Goal: Transaction & Acquisition: Purchase product/service

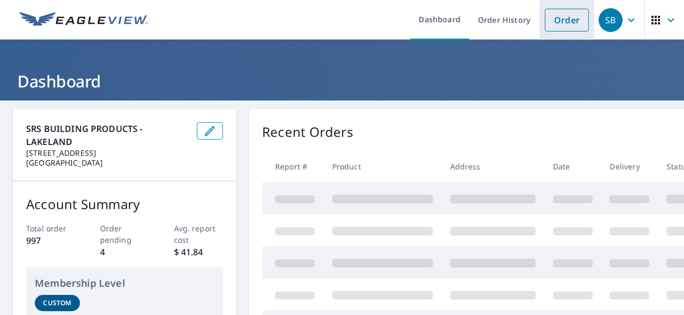
click at [567, 16] on link "Order" at bounding box center [566, 20] width 44 height 23
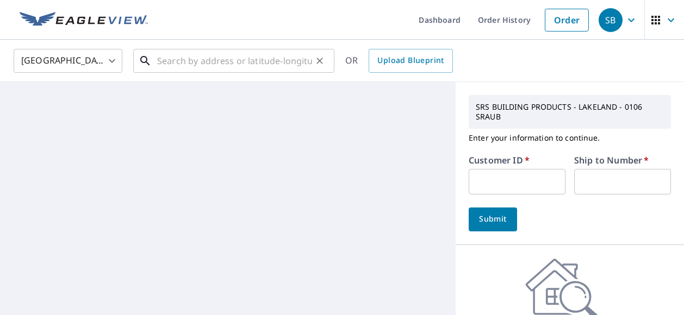
click at [258, 57] on input "text" at bounding box center [234, 61] width 155 height 30
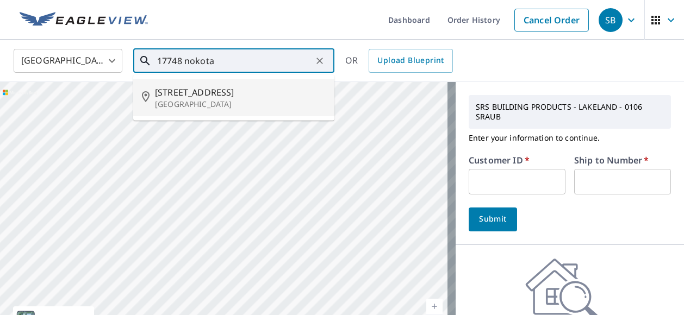
click at [237, 91] on span "[STREET_ADDRESS]" at bounding box center [240, 92] width 171 height 13
type input "[STREET_ADDRESS]"
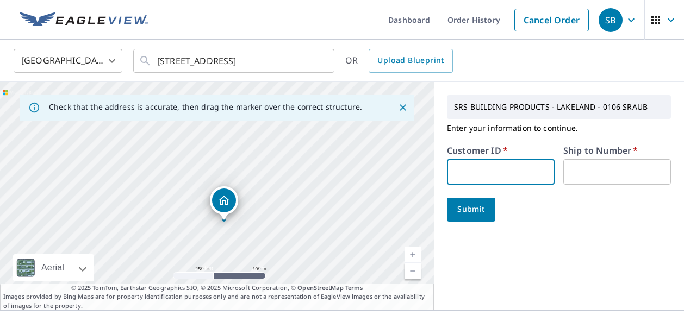
click at [465, 173] on input "text" at bounding box center [501, 172] width 108 height 26
type input "s047335"
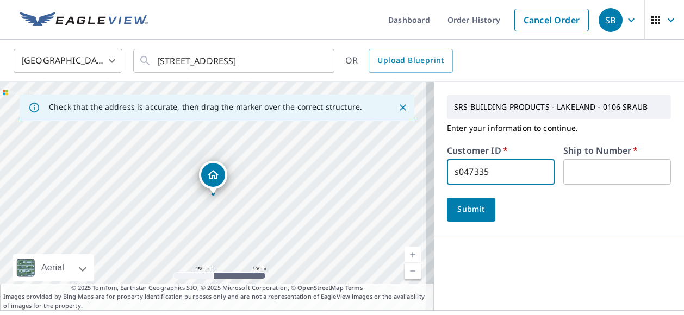
click at [567, 177] on input "text" at bounding box center [617, 172] width 108 height 26
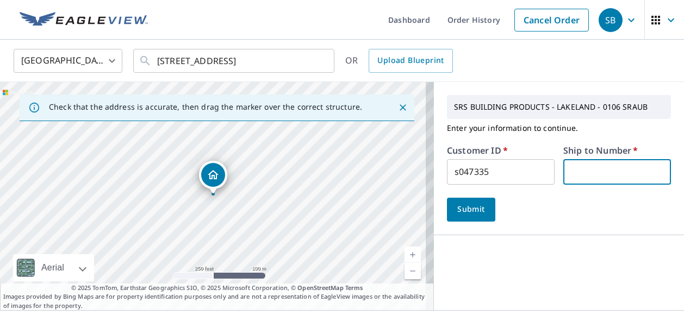
type input "1"
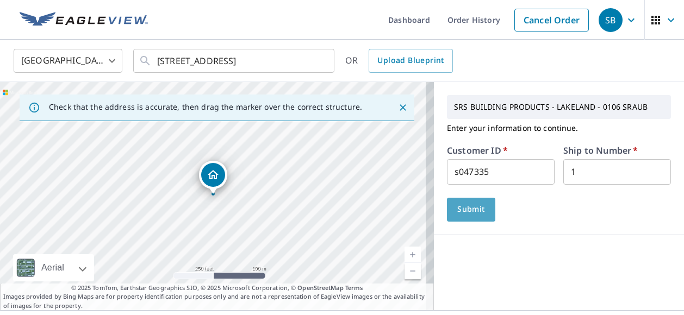
click at [477, 208] on span "Submit" at bounding box center [470, 210] width 31 height 14
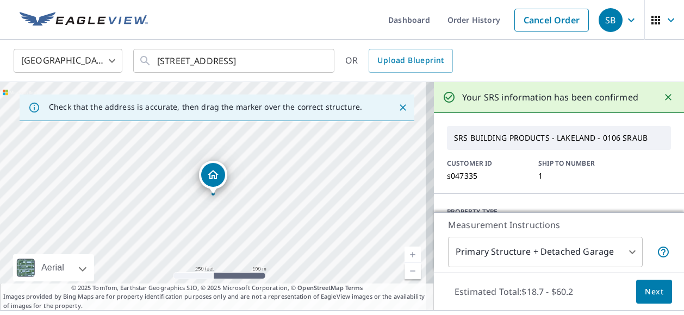
click at [644, 287] on span "Next" at bounding box center [653, 292] width 18 height 14
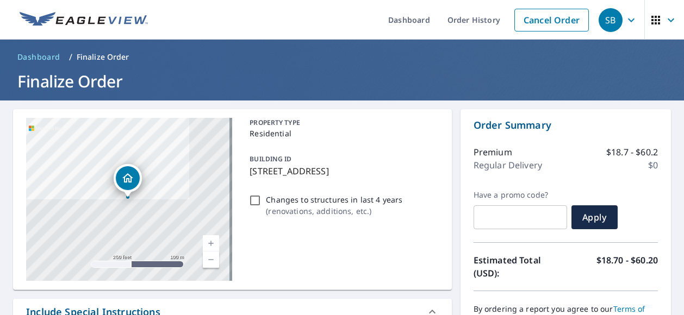
drag, startPoint x: 247, startPoint y: 169, endPoint x: 360, endPoint y: 171, distance: 113.6
click at [360, 171] on p "[STREET_ADDRESS]" at bounding box center [341, 171] width 184 height 13
checkbox input "true"
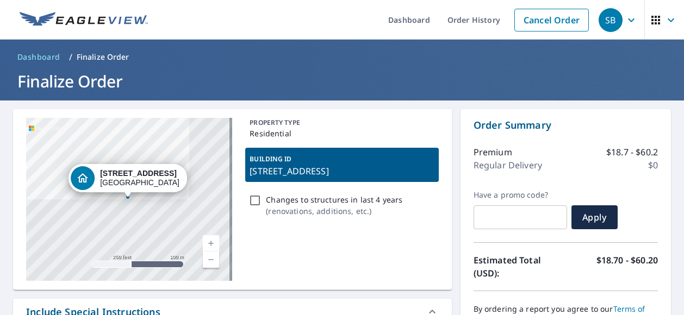
drag, startPoint x: 360, startPoint y: 171, endPoint x: 343, endPoint y: 172, distance: 17.4
copy p "[STREET_ADDRESS][PERSON_NAME]"
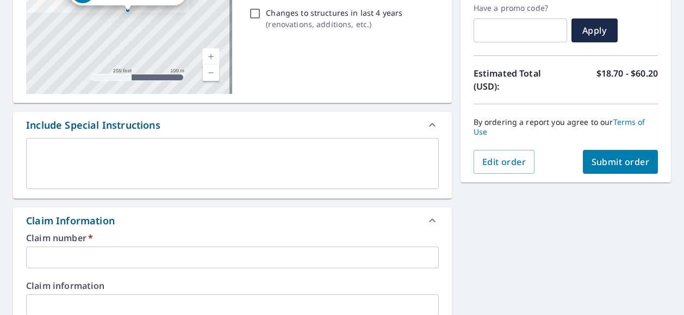
scroll to position [190, 0]
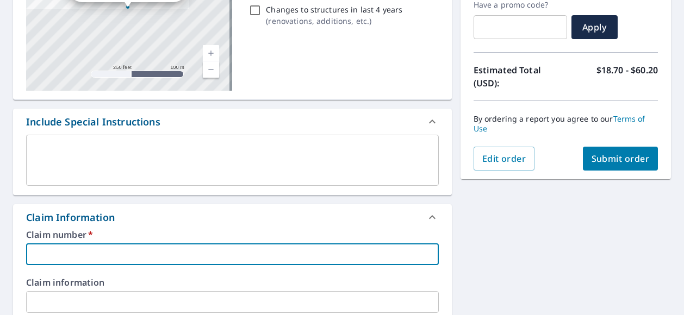
paste input "[STREET_ADDRESS][PERSON_NAME]"
type input "[STREET_ADDRESS][PERSON_NAME]"
checkbox input "true"
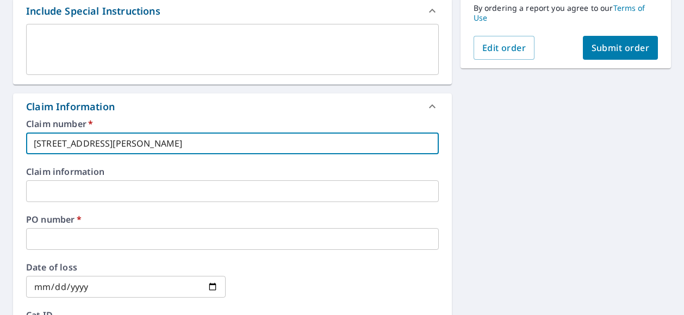
scroll to position [311, 0]
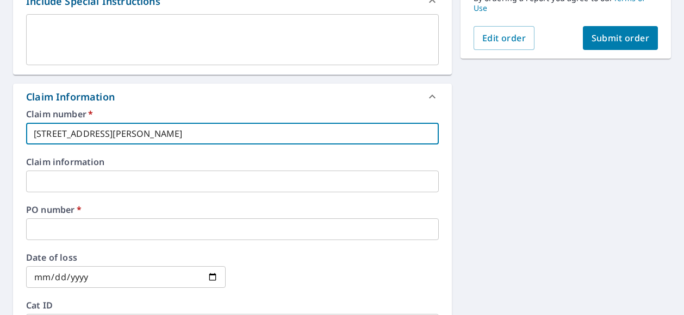
type input "[STREET_ADDRESS][PERSON_NAME]"
click at [95, 225] on input "text" at bounding box center [232, 229] width 412 height 22
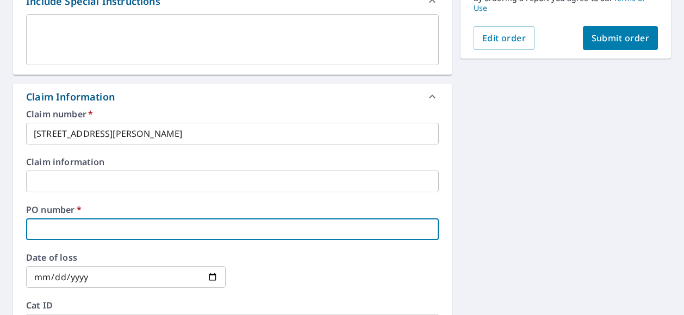
paste input "[STREET_ADDRESS][PERSON_NAME]"
type input "[STREET_ADDRESS][PERSON_NAME]"
checkbox input "true"
type input "[STREET_ADDRESS][PERSON_NAME]"
click at [583, 37] on button "Submit order" at bounding box center [621, 38] width 76 height 24
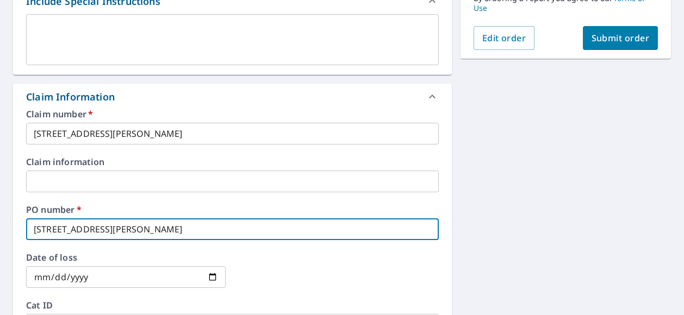
checkbox input "true"
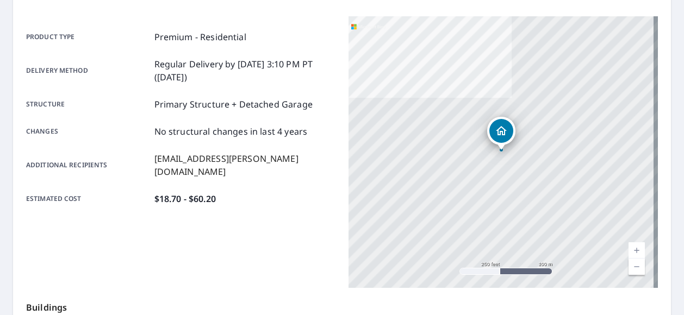
scroll to position [135, 0]
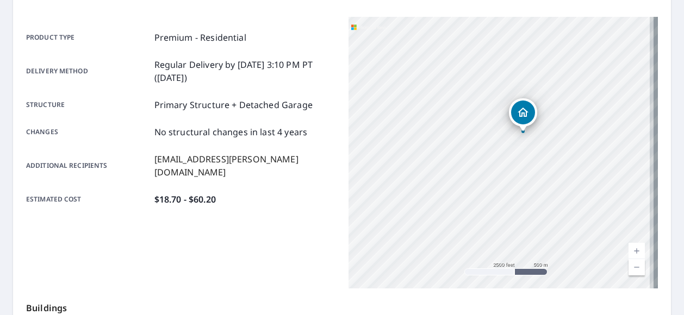
drag, startPoint x: 507, startPoint y: 154, endPoint x: 551, endPoint y: 126, distance: 52.6
click at [551, 126] on div "[STREET_ADDRESS]" at bounding box center [502, 153] width 309 height 272
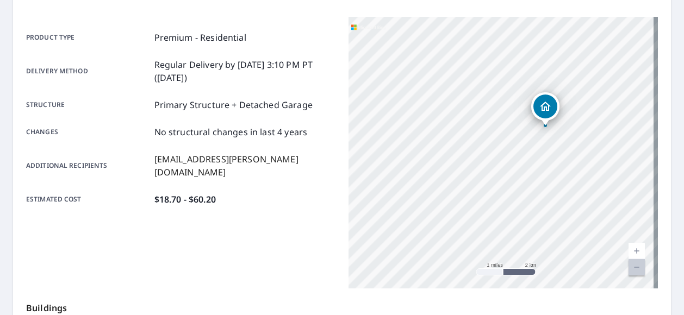
click at [508, 142] on div "[STREET_ADDRESS]" at bounding box center [502, 153] width 309 height 272
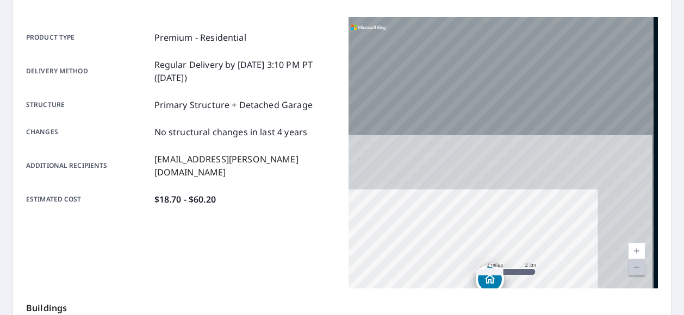
drag, startPoint x: 549, startPoint y: 84, endPoint x: 539, endPoint y: 254, distance: 169.9
click at [539, 254] on div "[STREET_ADDRESS]" at bounding box center [502, 153] width 309 height 272
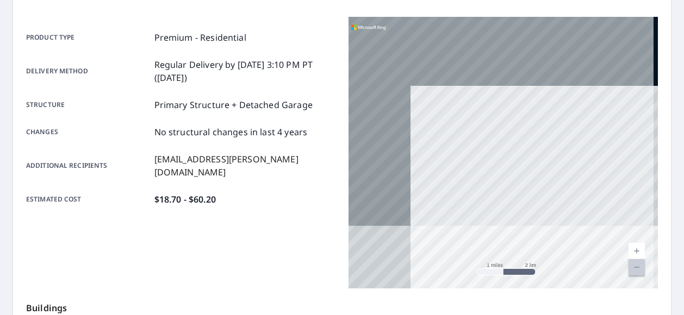
drag, startPoint x: 492, startPoint y: 173, endPoint x: 504, endPoint y: -18, distance: 191.1
click at [504, 0] on html "SB SB Dashboard Order History Order SB Order Submitted Order details Product ty…" at bounding box center [342, 157] width 684 height 315
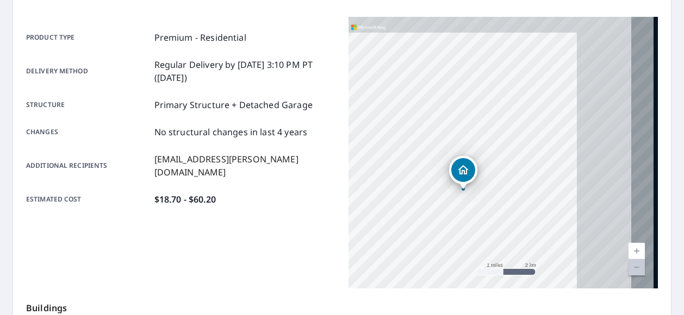
click at [465, 42] on div "[STREET_ADDRESS]" at bounding box center [502, 153] width 309 height 272
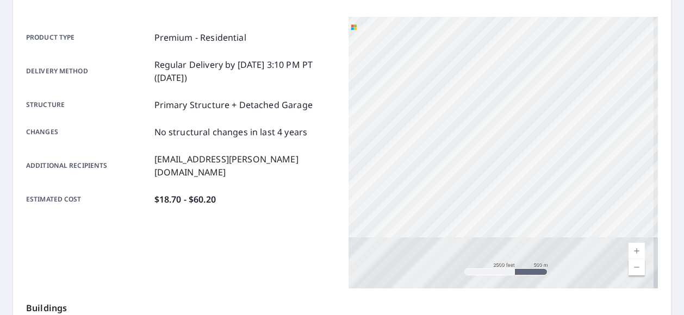
drag, startPoint x: 482, startPoint y: 196, endPoint x: 536, endPoint y: -44, distance: 245.6
click at [536, 0] on html "SB SB Dashboard Order History Order SB Order Submitted Order details Product ty…" at bounding box center [342, 157] width 684 height 315
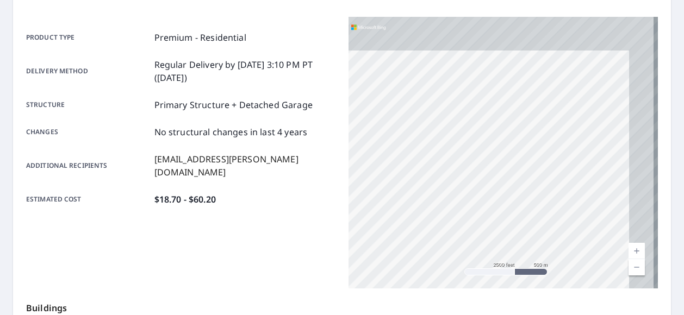
click at [527, 74] on div "[STREET_ADDRESS]" at bounding box center [502, 153] width 309 height 272
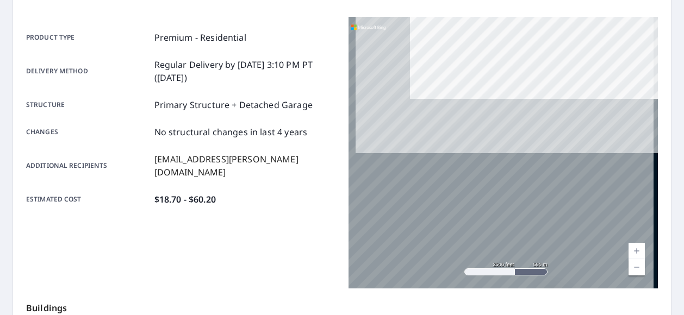
drag, startPoint x: 524, startPoint y: 223, endPoint x: 599, endPoint y: 1, distance: 234.0
click at [599, 1] on div "Order details Product type Premium - Residential Delivery method Regular Delive…" at bounding box center [342, 221] width 658 height 494
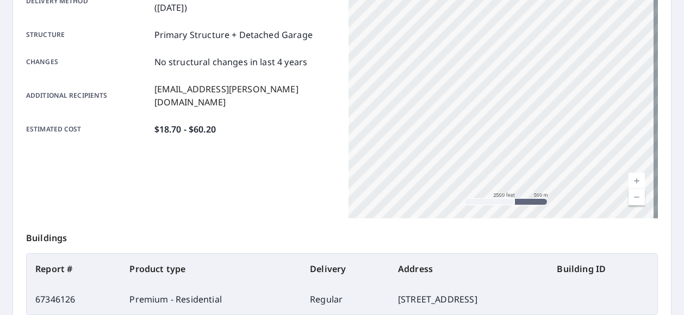
scroll to position [211, 0]
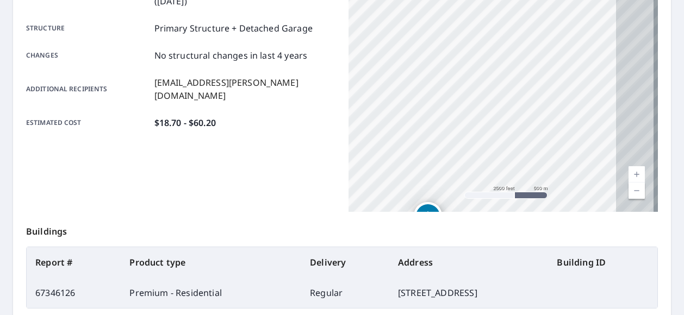
click at [462, 18] on div "[STREET_ADDRESS]" at bounding box center [502, 76] width 309 height 272
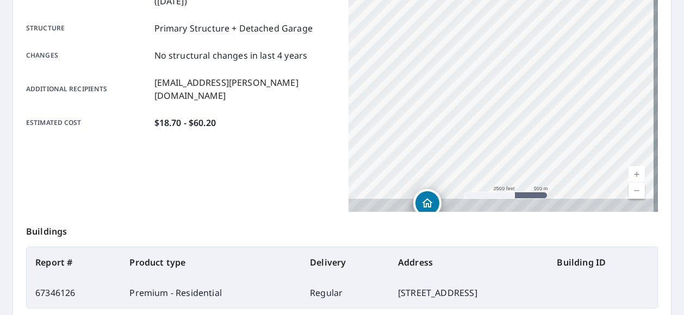
drag, startPoint x: 462, startPoint y: 18, endPoint x: 471, endPoint y: -46, distance: 64.7
click at [471, 0] on html "SB SB Dashboard Order History Order SB Order Submitted Order details Product ty…" at bounding box center [342, 157] width 684 height 315
